Goal: Entertainment & Leisure: Consume media (video, audio)

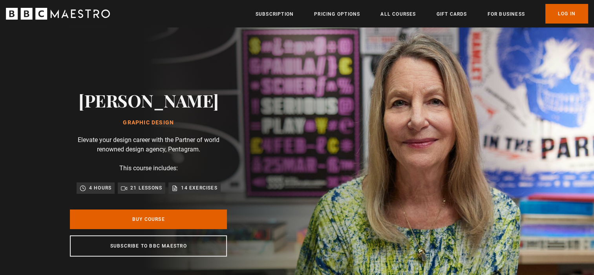
scroll to position [0, 102]
click at [558, 11] on link "Log In" at bounding box center [566, 14] width 43 height 20
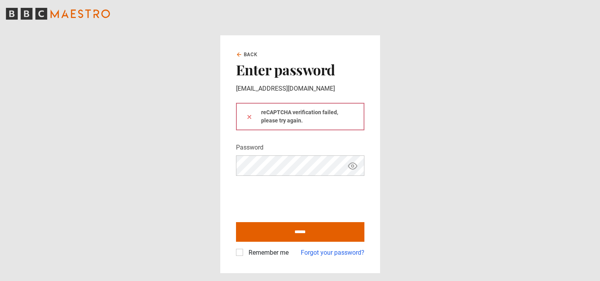
click at [351, 167] on icon "Show password" at bounding box center [352, 166] width 2 height 2
click at [298, 232] on input "******" at bounding box center [300, 232] width 128 height 20
type input "**********"
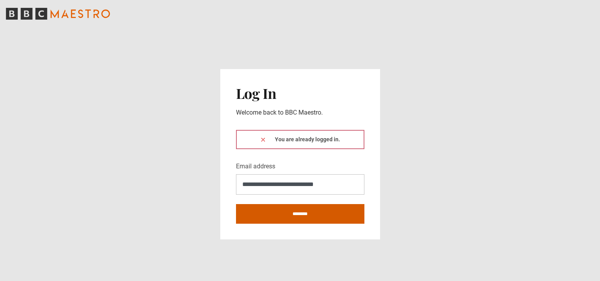
click at [280, 210] on input "********" at bounding box center [300, 214] width 128 height 20
type input "**********"
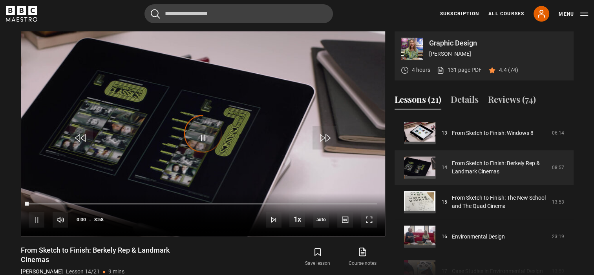
click at [249, 52] on video "Video Player" at bounding box center [203, 133] width 364 height 205
click at [203, 133] on span "Video Player" at bounding box center [203, 138] width 24 height 24
click at [36, 221] on span "Video Player" at bounding box center [37, 220] width 16 height 16
click at [539, 14] on icon at bounding box center [541, 13] width 9 height 9
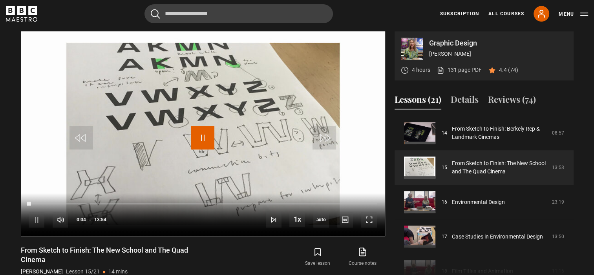
click at [201, 141] on span "Video Player" at bounding box center [203, 138] width 24 height 24
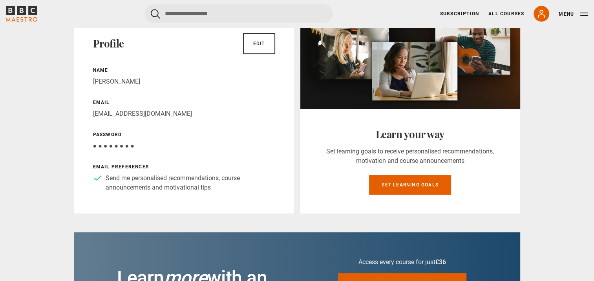
scroll to position [75, 0]
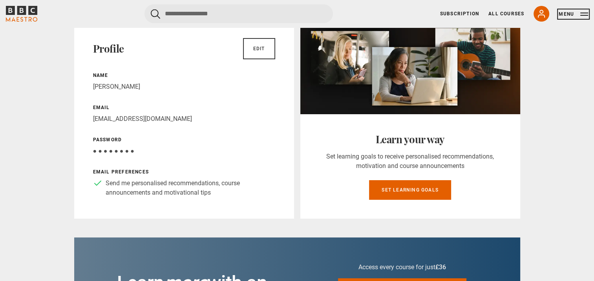
click at [582, 12] on button "Menu" at bounding box center [573, 14] width 29 height 8
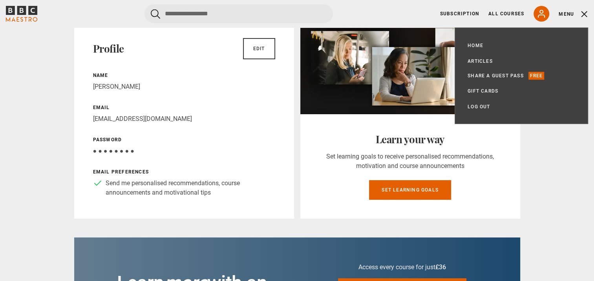
click at [476, 48] on link "Home" at bounding box center [476, 46] width 16 height 8
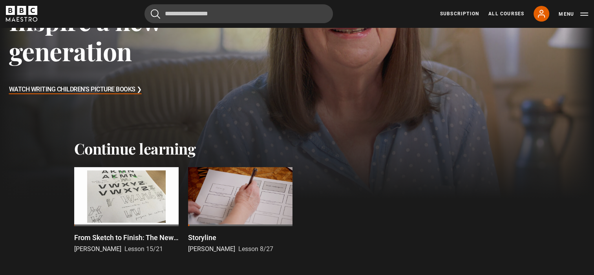
click at [277, 204] on div at bounding box center [240, 196] width 104 height 59
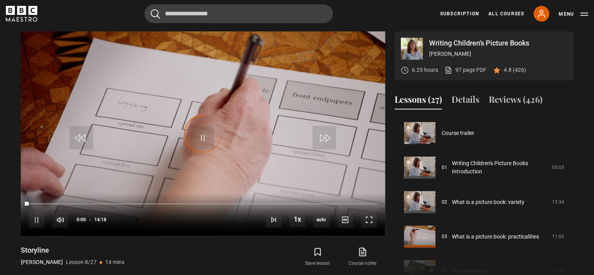
scroll to position [242, 0]
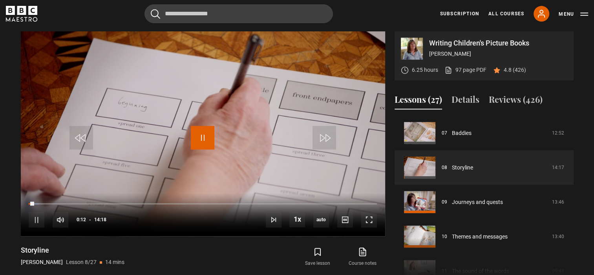
click at [207, 142] on span "Video Player" at bounding box center [203, 138] width 24 height 24
click at [199, 157] on video "Video Player" at bounding box center [203, 133] width 364 height 205
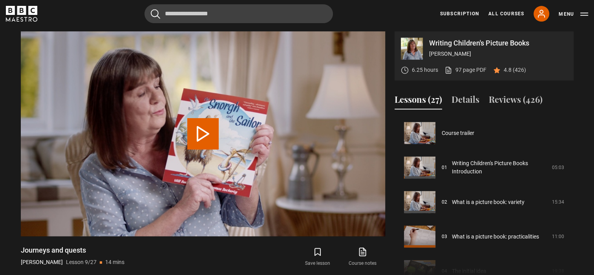
scroll to position [276, 0]
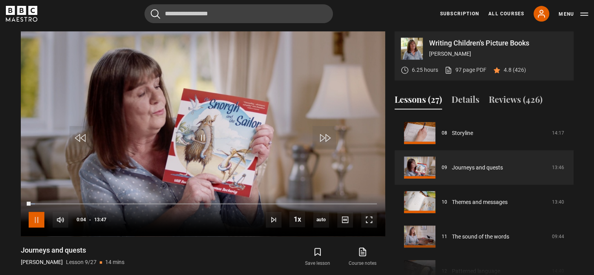
click at [38, 218] on span "Video Player" at bounding box center [37, 220] width 16 height 16
